Goal: Task Accomplishment & Management: Manage account settings

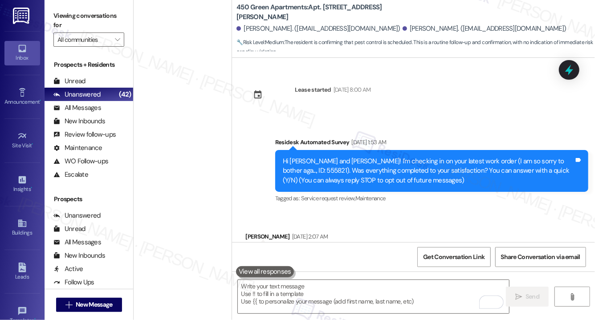
scroll to position [7387, 0]
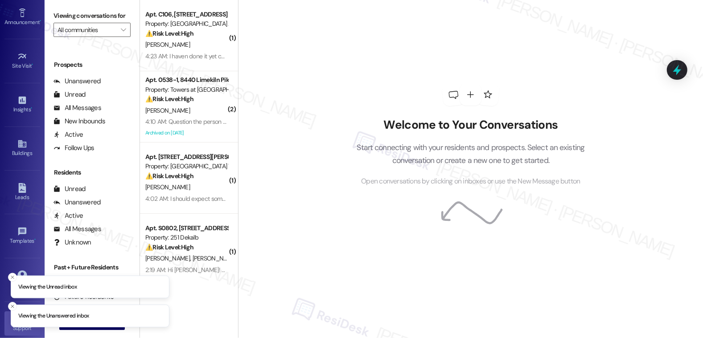
scroll to position [86, 0]
click at [12, 278] on icon "Close toast" at bounding box center [12, 277] width 5 height 5
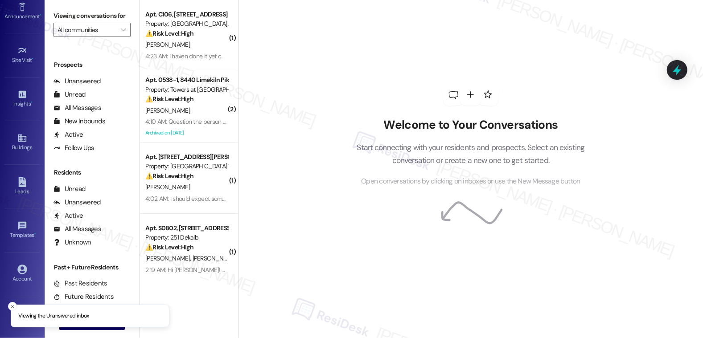
drag, startPoint x: 13, startPoint y: 307, endPoint x: 14, endPoint y: 291, distance: 16.5
click at [13, 307] on icon "Close toast" at bounding box center [12, 306] width 5 height 5
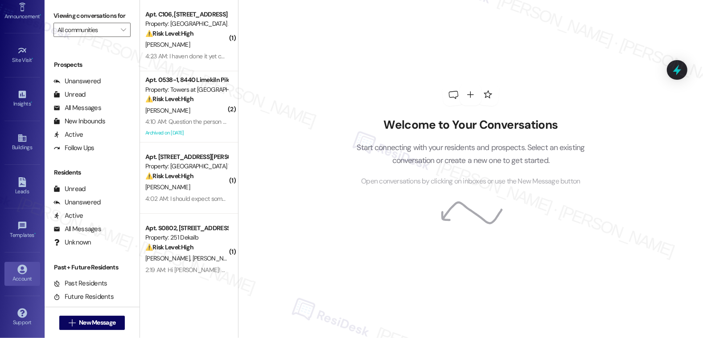
click at [16, 280] on div "Account" at bounding box center [22, 279] width 45 height 9
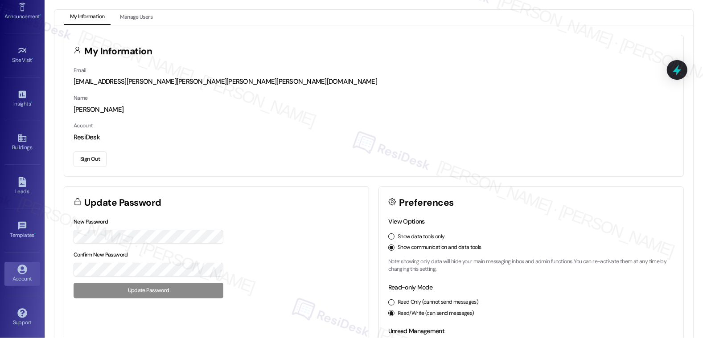
click at [94, 159] on button "Sign Out" at bounding box center [90, 160] width 33 height 16
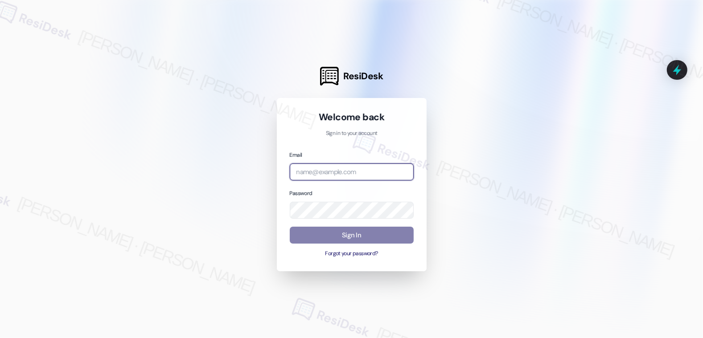
click at [361, 178] on input "email" at bounding box center [352, 172] width 124 height 17
click at [0, 338] on com-1password-button at bounding box center [0, 338] width 0 height 0
type input "automated-surveys-cardinal-mary.grace.tingson@cardinal.com"
